Goal: Transaction & Acquisition: Book appointment/travel/reservation

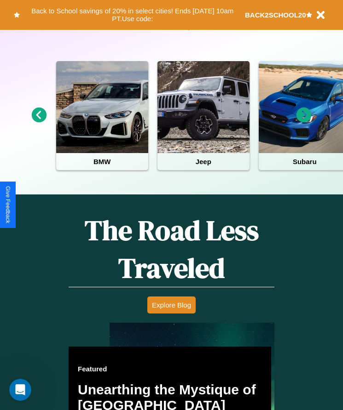
scroll to position [376, 0]
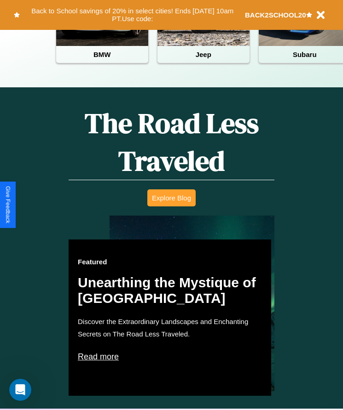
click at [171, 205] on button "Explore Blog" at bounding box center [171, 198] width 48 height 17
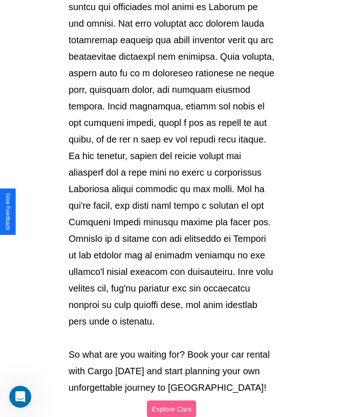
scroll to position [972, 0]
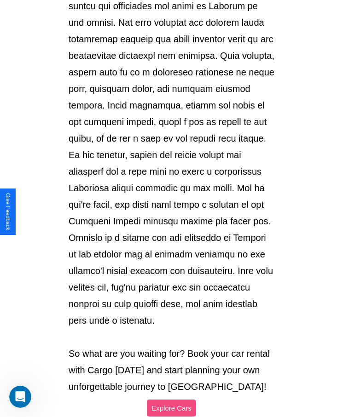
click at [171, 400] on button "Explore Cars" at bounding box center [171, 408] width 49 height 17
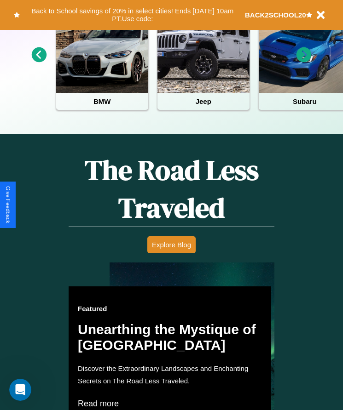
scroll to position [154, 0]
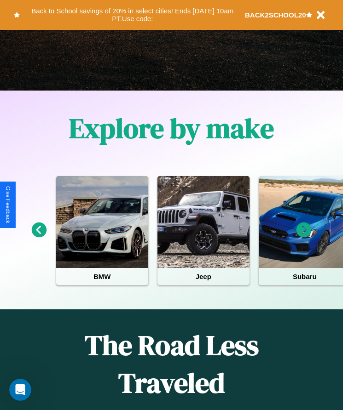
click at [304, 237] on icon at bounding box center [303, 230] width 15 height 15
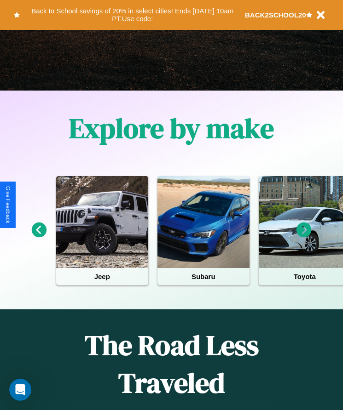
click at [304, 237] on icon at bounding box center [303, 230] width 15 height 15
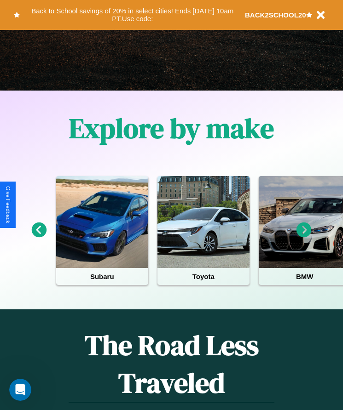
click at [304, 237] on icon at bounding box center [303, 230] width 15 height 15
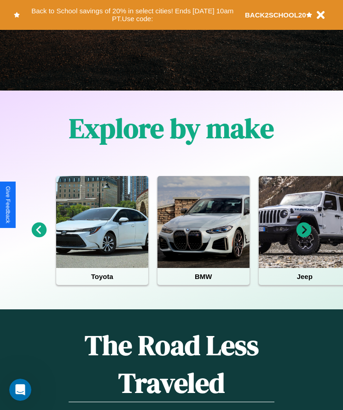
click at [39, 237] on icon at bounding box center [39, 230] width 15 height 15
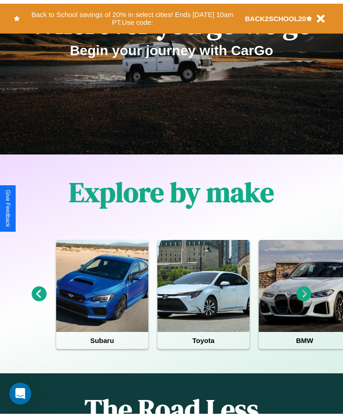
scroll to position [0, 0]
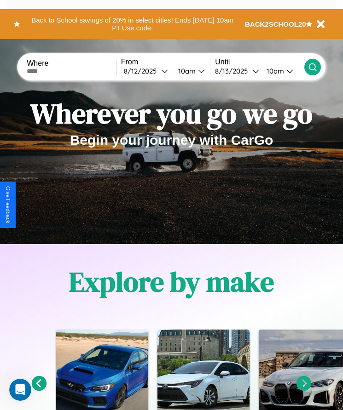
click at [72, 71] on input "text" at bounding box center [71, 71] width 89 height 7
type input "******"
click at [148, 71] on div "[DATE]" at bounding box center [142, 71] width 37 height 9
select select "*"
select select "****"
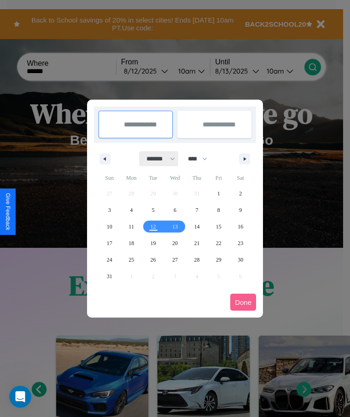
click at [156, 159] on select "******* ******** ***** ***** *** **** **** ****** ********* ******* ******** **…" at bounding box center [158, 158] width 39 height 15
select select "*"
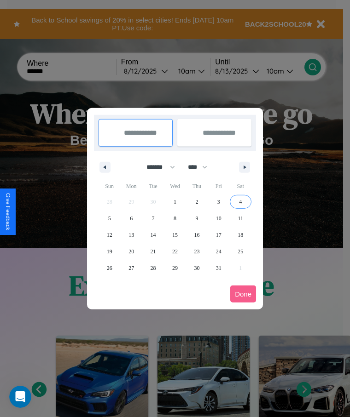
click at [240, 202] on span "4" at bounding box center [240, 202] width 3 height 17
type input "**********"
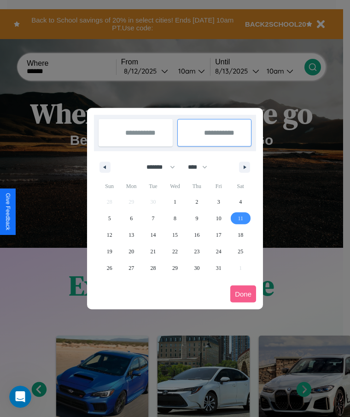
click at [240, 218] on span "11" at bounding box center [240, 218] width 6 height 17
type input "**********"
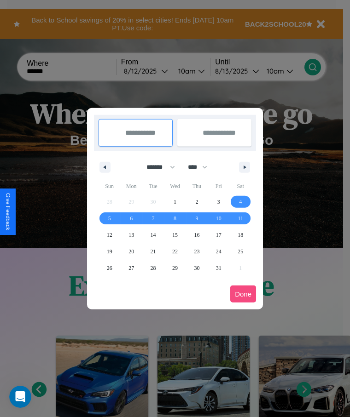
click at [243, 294] on button "Done" at bounding box center [243, 294] width 26 height 17
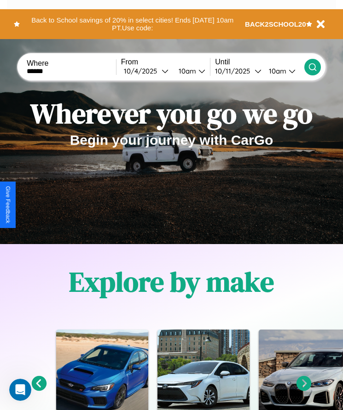
click at [189, 71] on div "10am" at bounding box center [186, 71] width 24 height 9
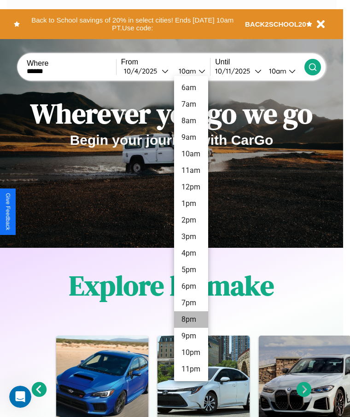
click at [191, 320] on li "8pm" at bounding box center [191, 320] width 34 height 17
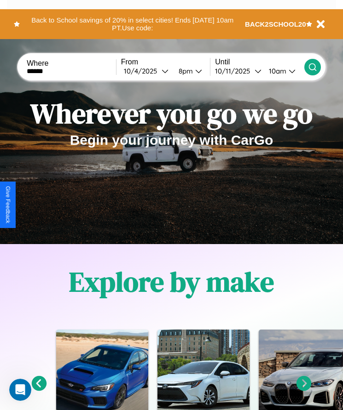
click at [312, 67] on icon at bounding box center [312, 67] width 9 height 9
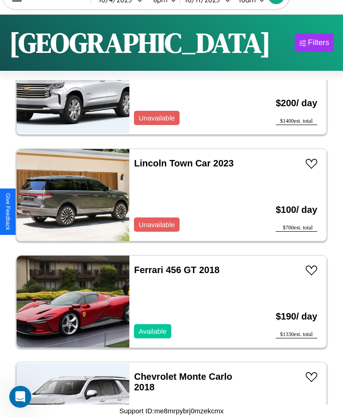
scroll to position [3850, 0]
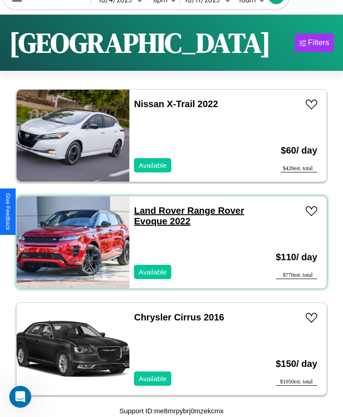
click at [156, 211] on link "Land Rover Range Rover Evoque 2022" at bounding box center [189, 216] width 110 height 21
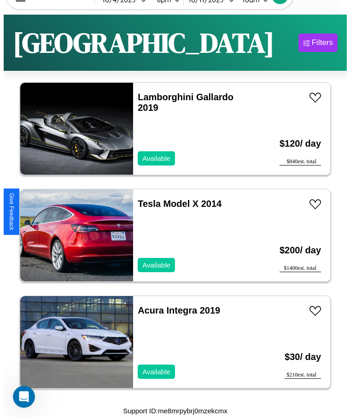
scroll to position [0, 0]
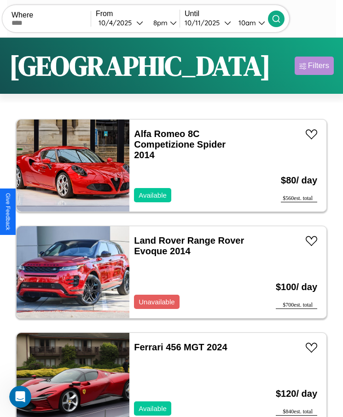
click at [314, 66] on div "Filters" at bounding box center [318, 65] width 21 height 9
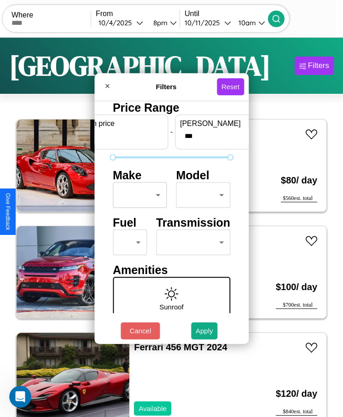
click at [137, 195] on body "CarGo Where From [DATE] 8pm Until [DATE] 10am Become a Host Login Sign Up Dalla…" at bounding box center [171, 220] width 343 height 440
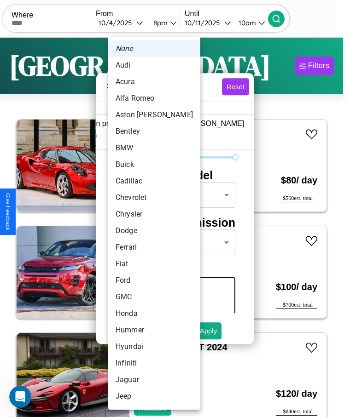
click at [137, 181] on li "Cadillac" at bounding box center [154, 181] width 92 height 17
type input "********"
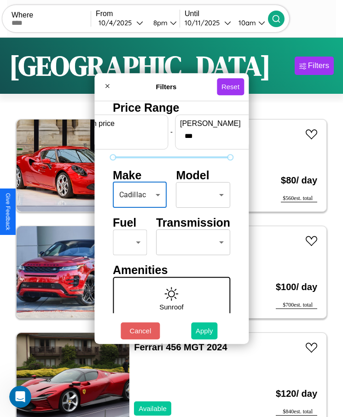
click at [204, 331] on button "Apply" at bounding box center [204, 331] width 27 height 17
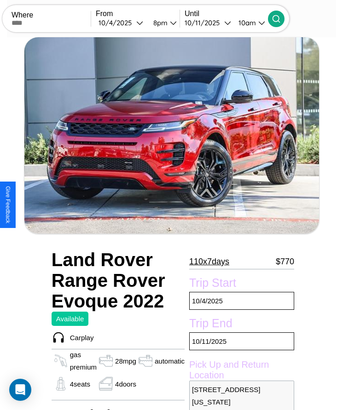
scroll to position [76, 0]
